Goal: Communication & Community: Answer question/provide support

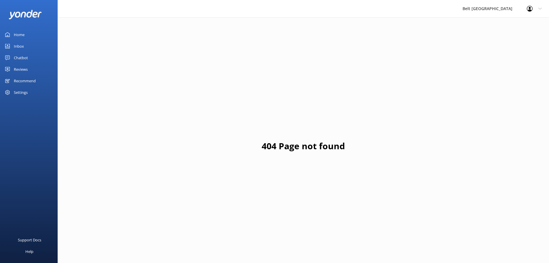
click at [20, 69] on div "Reviews" at bounding box center [21, 69] width 14 height 12
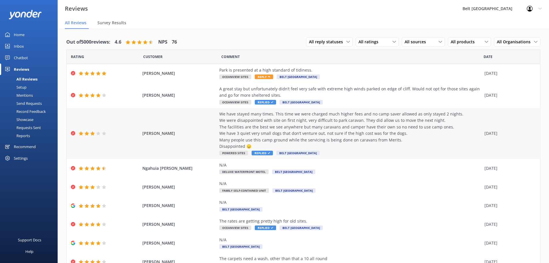
click at [259, 153] on span "Replied" at bounding box center [262, 153] width 21 height 5
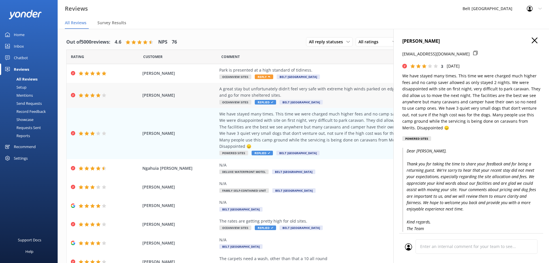
click at [260, 103] on span "Replied" at bounding box center [265, 102] width 21 height 5
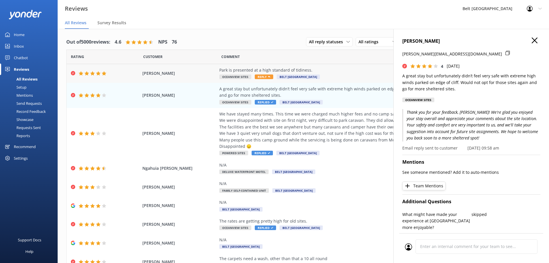
click at [259, 78] on span "Reply" at bounding box center [264, 76] width 18 height 5
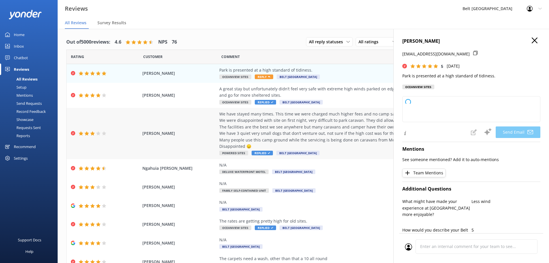
type textarea "Thank you so much for your kind words, [PERSON_NAME]! We're delighted to hear y…"
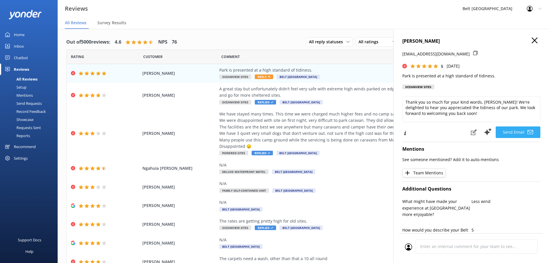
click at [508, 131] on button "Send Email" at bounding box center [518, 132] width 45 height 12
